Goal: Information Seeking & Learning: Learn about a topic

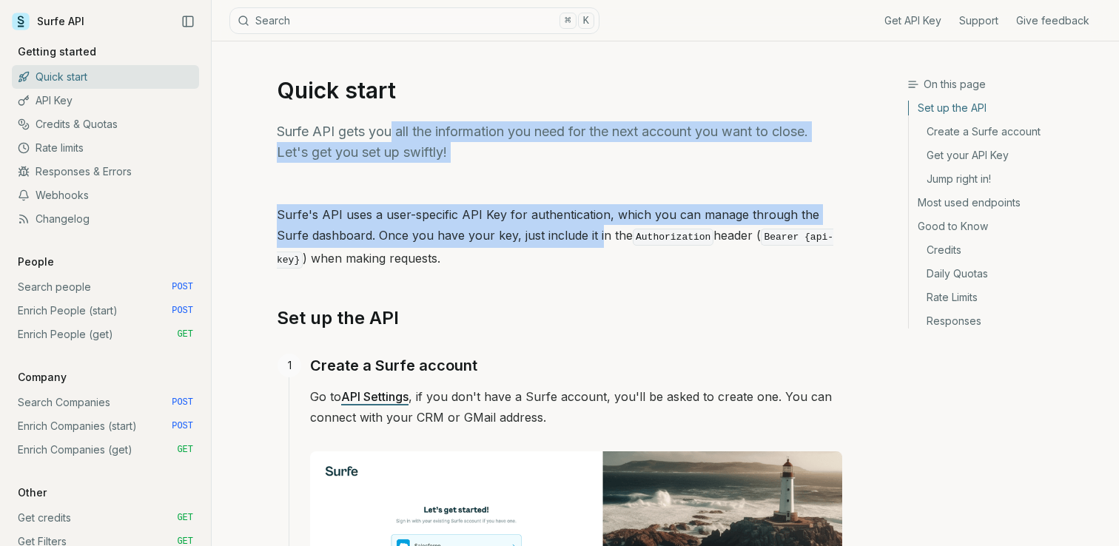
drag, startPoint x: 389, startPoint y: 137, endPoint x: 566, endPoint y: 241, distance: 205.3
click at [566, 241] on p "Surfe's API uses a user-specific API Key for authentication, which you can mana…" at bounding box center [559, 237] width 565 height 67
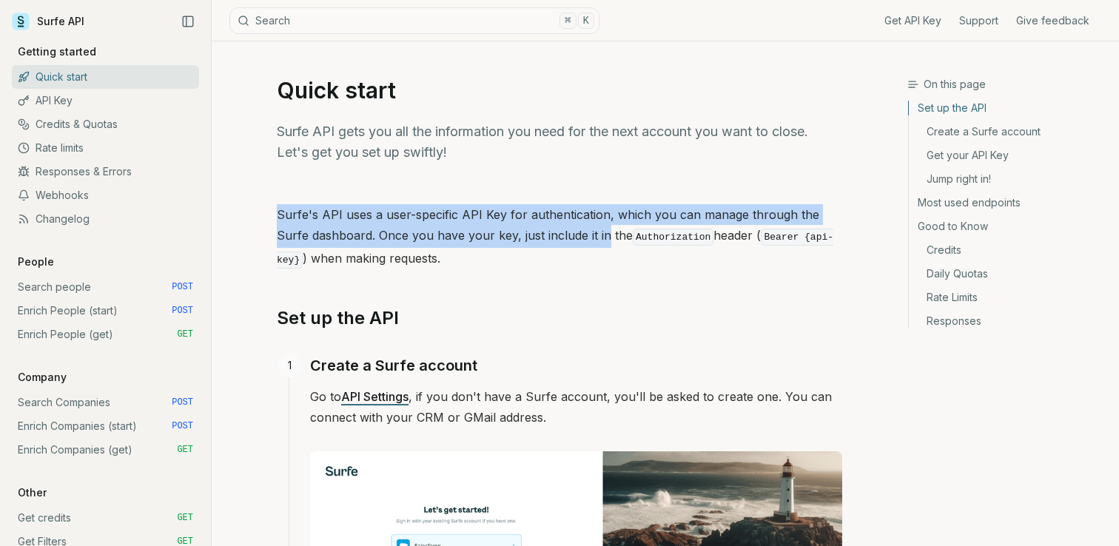
drag, startPoint x: 566, startPoint y: 241, endPoint x: 432, endPoint y: 162, distance: 155.5
click at [432, 162] on p "Surfe API gets you all the information you need for the next account you want t…" at bounding box center [559, 141] width 565 height 41
drag, startPoint x: 432, startPoint y: 162, endPoint x: 540, endPoint y: 243, distance: 135.2
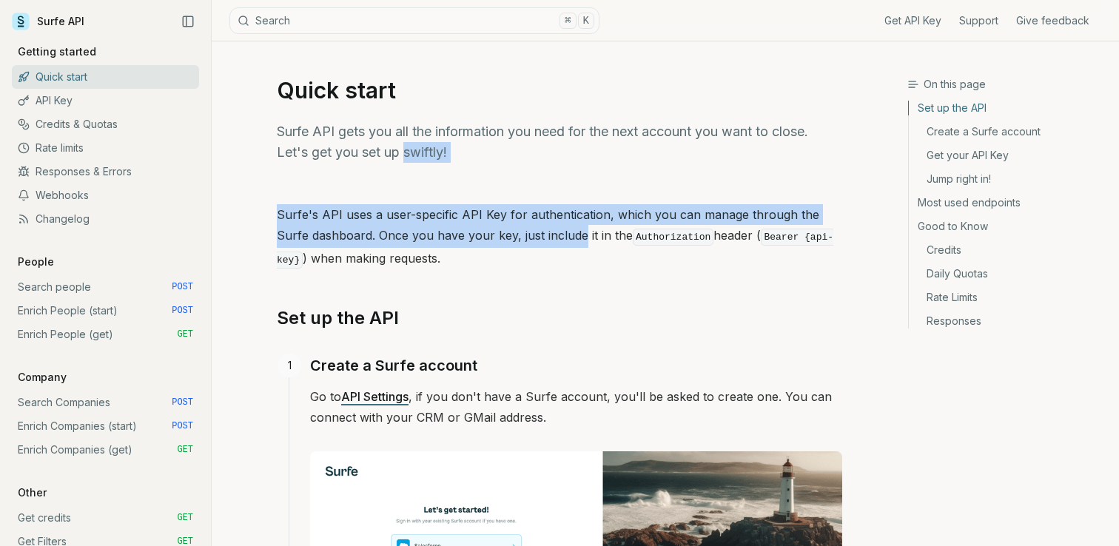
click at [540, 243] on p "Surfe's API uses a user-specific API Key for authentication, which you can mana…" at bounding box center [559, 237] width 565 height 67
drag, startPoint x: 540, startPoint y: 243, endPoint x: 414, endPoint y: 146, distance: 159.4
click at [414, 146] on p "Surfe API gets you all the information you need for the next account you want t…" at bounding box center [559, 141] width 565 height 41
drag, startPoint x: 414, startPoint y: 146, endPoint x: 521, endPoint y: 248, distance: 147.6
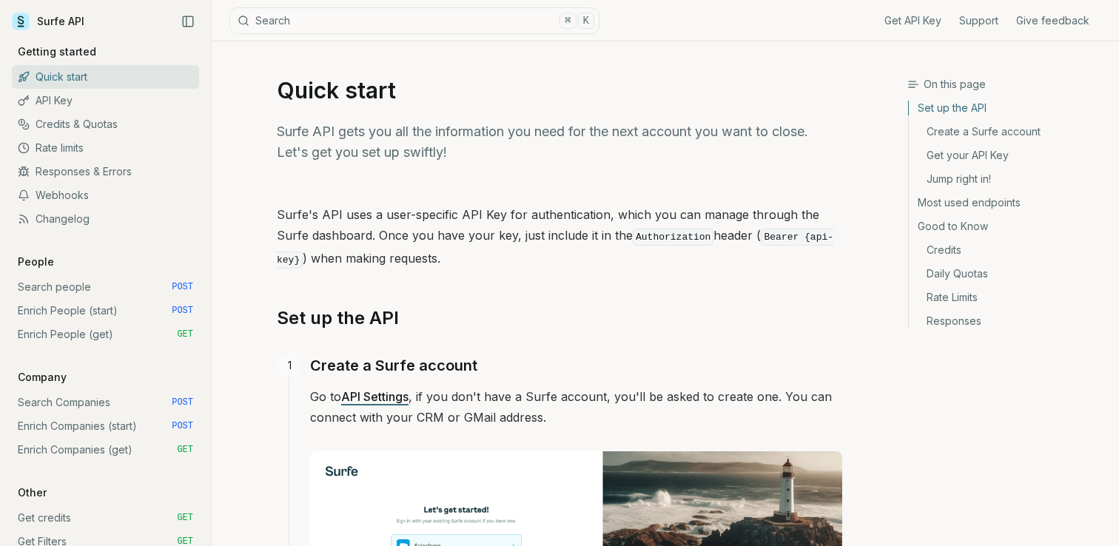
click at [521, 248] on p "Surfe's API uses a user-specific API Key for authentication, which you can mana…" at bounding box center [559, 237] width 565 height 67
